Goal: Information Seeking & Learning: Learn about a topic

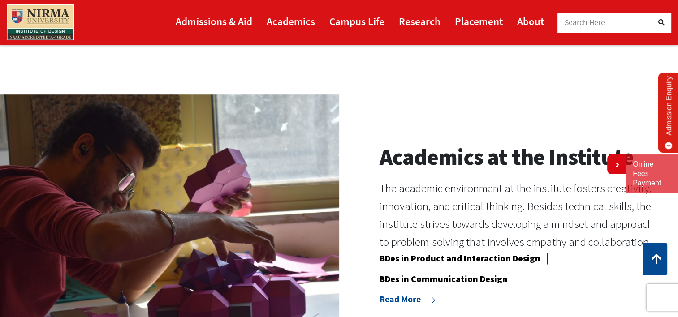
scroll to position [754, 0]
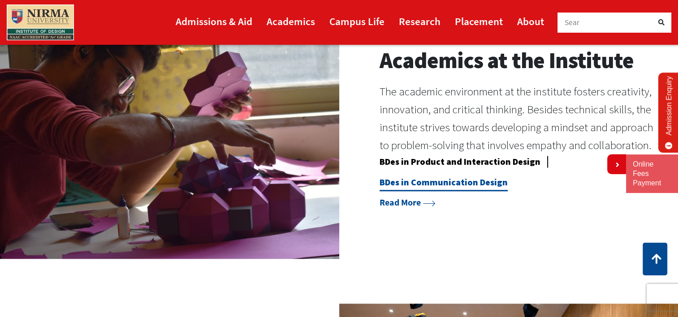
click at [465, 176] on link "BDes in Communication Design" at bounding box center [443, 183] width 128 height 15
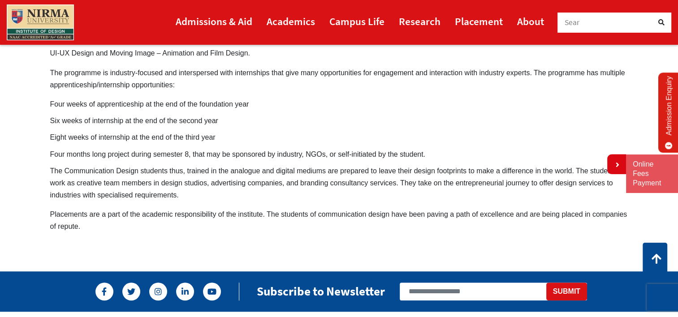
scroll to position [666, 0]
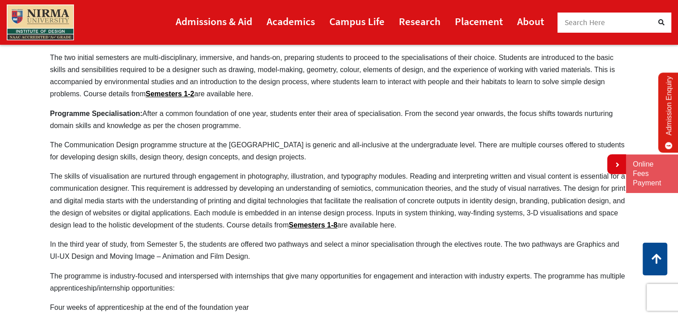
click at [465, 176] on p "The skills of visualisation are nurtured through engagement in photography, ill…" at bounding box center [339, 200] width 578 height 61
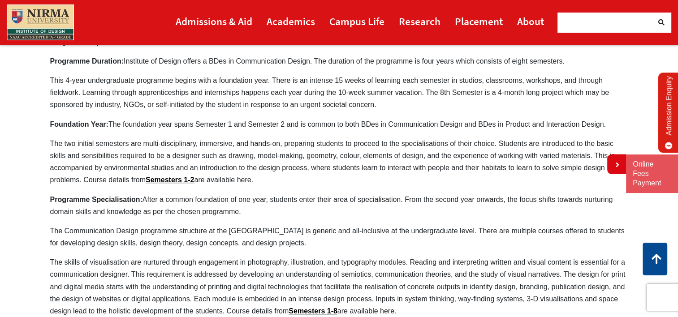
scroll to position [378, 0]
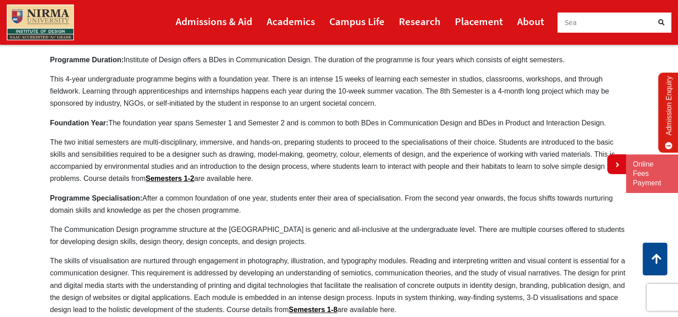
click at [465, 176] on div "For the Admission Year 2025-26 Apply Now Communication Design is the art and pr…" at bounding box center [339, 145] width 578 height 763
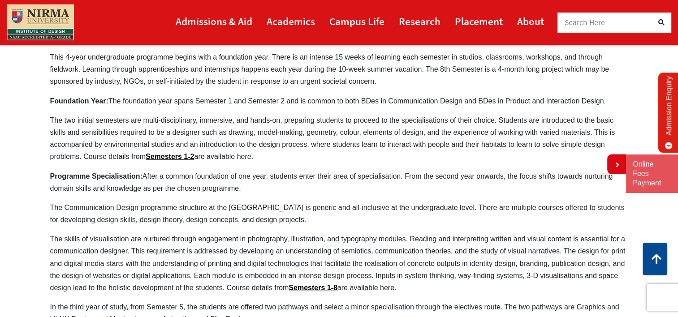
scroll to position [399, 0]
click at [333, 284] on link "Semesters 1-8" at bounding box center [312, 288] width 49 height 8
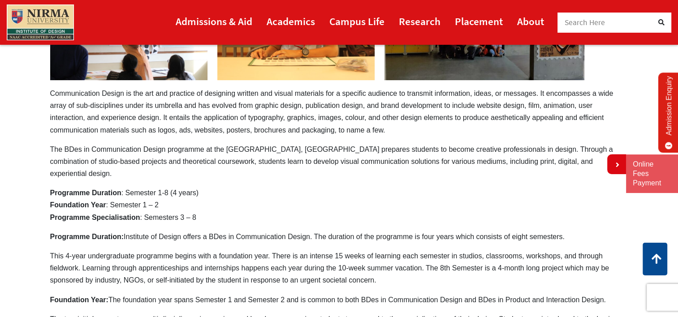
scroll to position [0, 0]
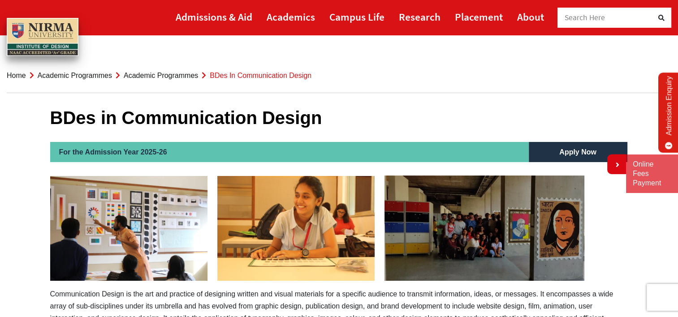
click at [575, 149] on link "Apply Now" at bounding box center [577, 152] width 55 height 20
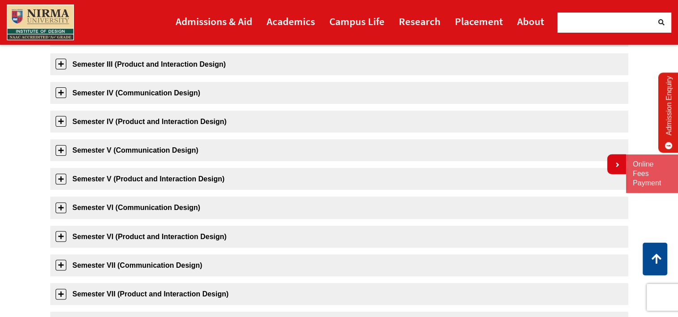
scroll to position [322, 0]
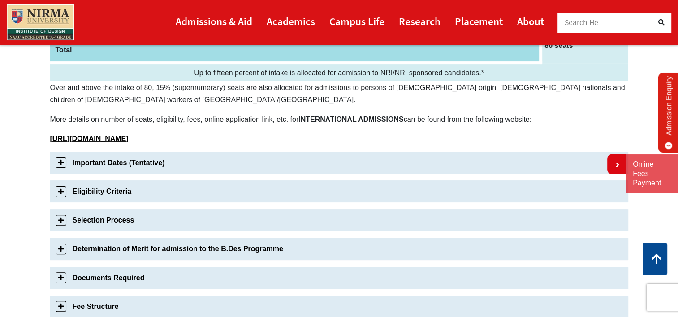
scroll to position [218, 0]
click at [171, 155] on link "Important Dates (Tentative)" at bounding box center [339, 162] width 578 height 22
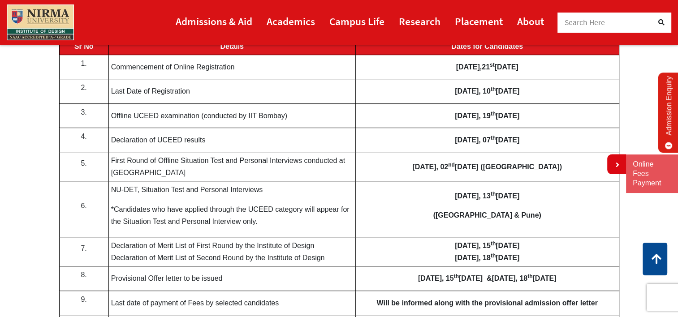
scroll to position [363, 0]
